Goal: Navigation & Orientation: Find specific page/section

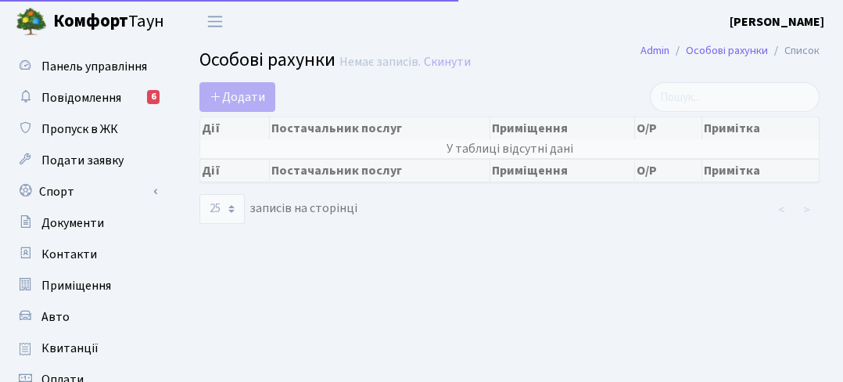
select select "25"
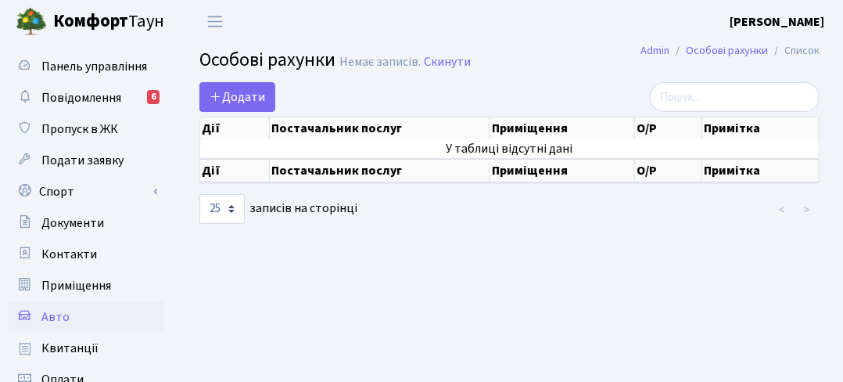
scroll to position [78, 0]
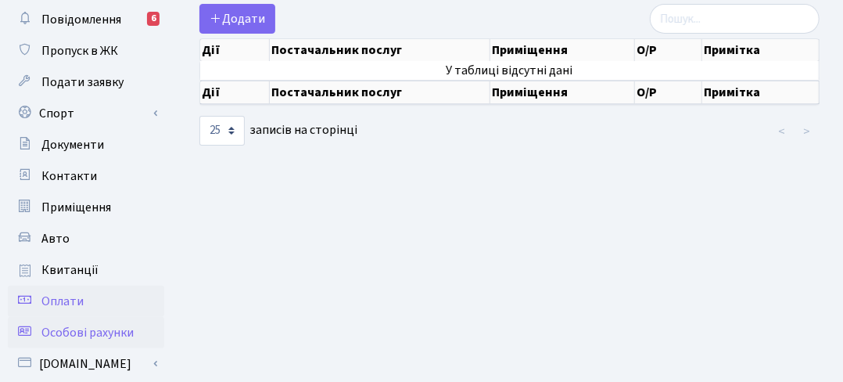
click at [70, 301] on span "Оплати" at bounding box center [62, 301] width 42 height 17
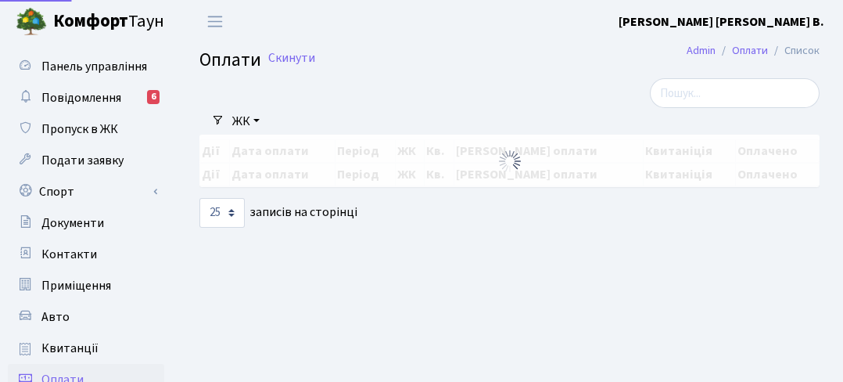
select select "25"
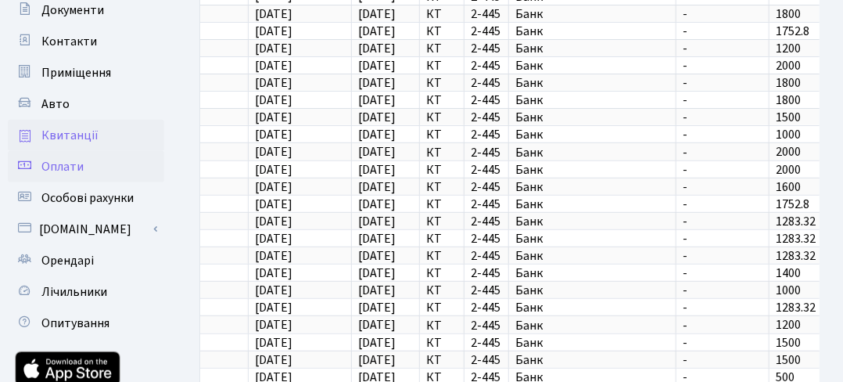
scroll to position [235, 0]
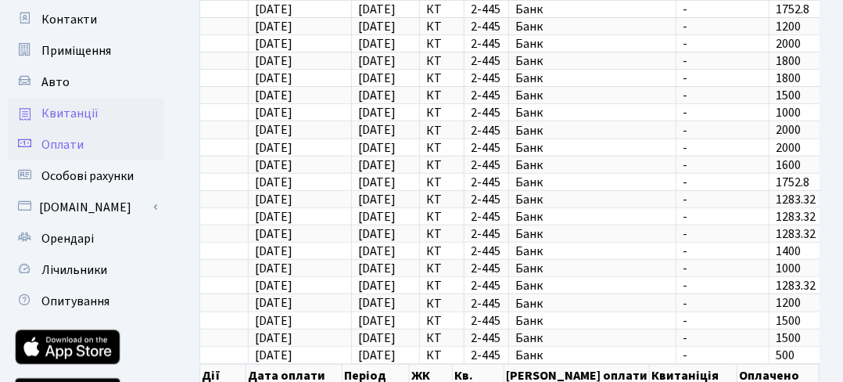
click at [66, 270] on span "Лічильники" at bounding box center [74, 269] width 66 height 17
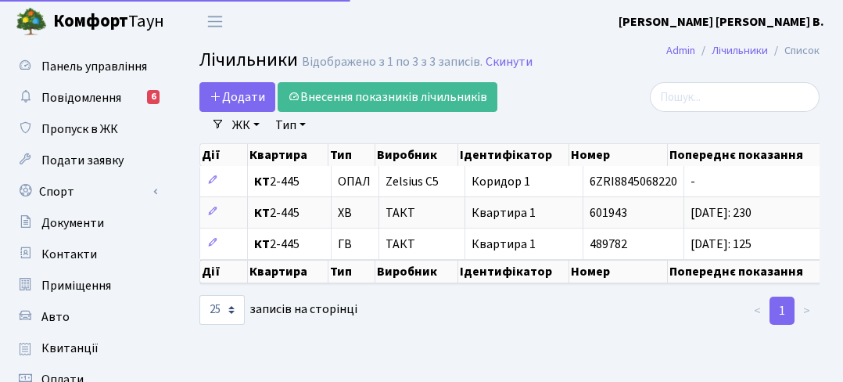
select select "25"
